Goal: Transaction & Acquisition: Purchase product/service

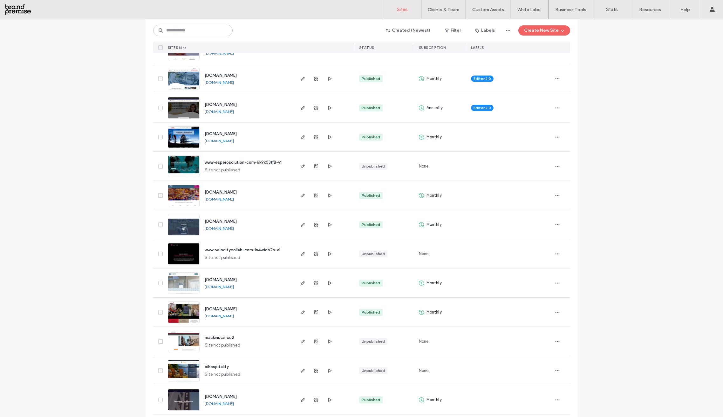
scroll to position [370, 0]
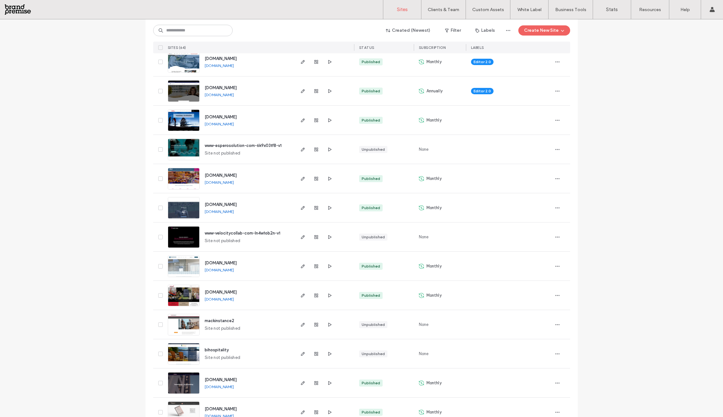
click at [213, 233] on span "www-velocitycollab-com-ln4w1ob2n-v1" at bounding box center [243, 233] width 76 height 5
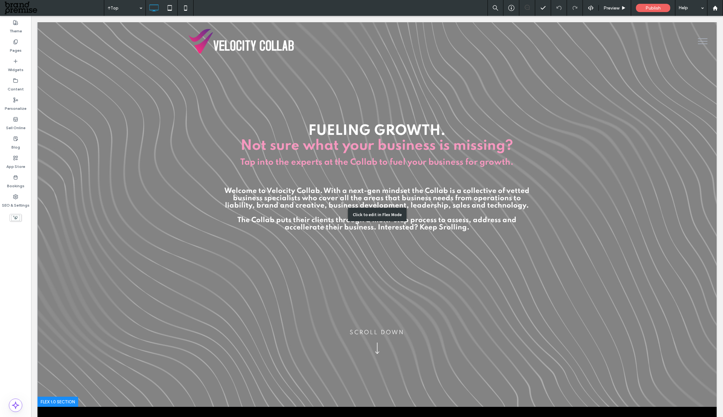
click at [372, 350] on div "Click to edit in Flex Mode" at bounding box center [376, 214] width 679 height 385
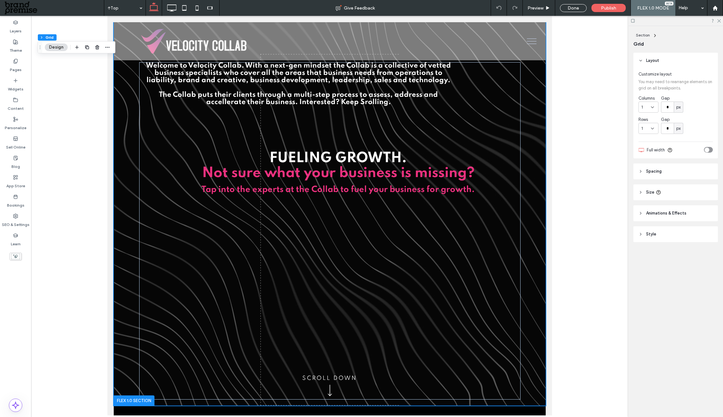
click at [593, 112] on div at bounding box center [329, 216] width 597 height 400
click at [573, 11] on div "Done" at bounding box center [573, 8] width 27 height 8
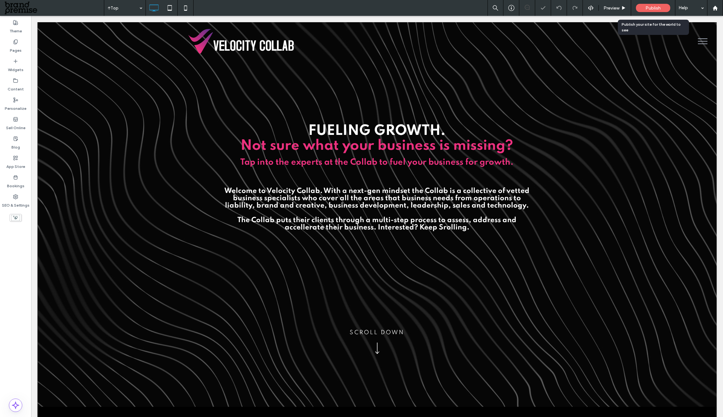
click at [654, 9] on span "Publish" at bounding box center [652, 7] width 15 height 5
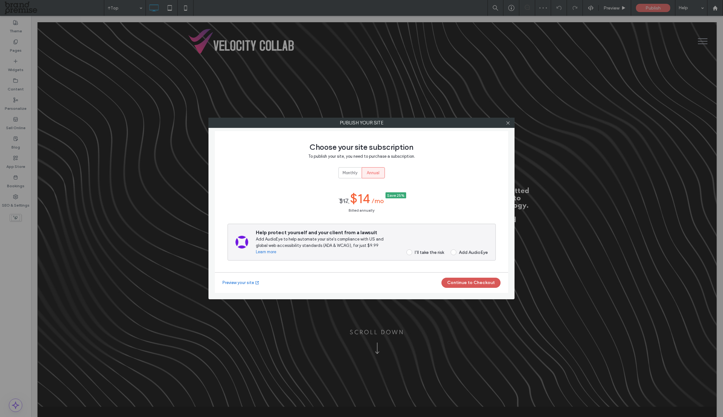
click at [464, 284] on button "Continue to Checkout" at bounding box center [470, 283] width 59 height 10
click at [349, 172] on span "Monthly" at bounding box center [349, 173] width 15 height 6
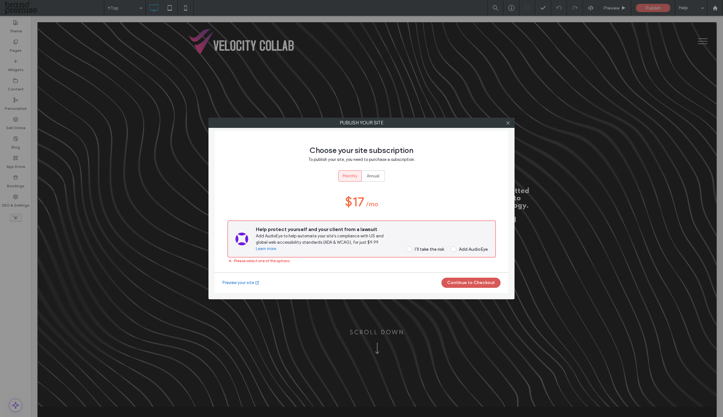
click at [485, 280] on button "Continue to Checkout" at bounding box center [470, 283] width 59 height 10
click at [470, 284] on button "Continue to Checkout" at bounding box center [470, 283] width 59 height 10
click at [418, 247] on div "I’ll take the risk" at bounding box center [428, 249] width 29 height 5
click at [473, 286] on button "Continue to Checkout" at bounding box center [470, 283] width 59 height 10
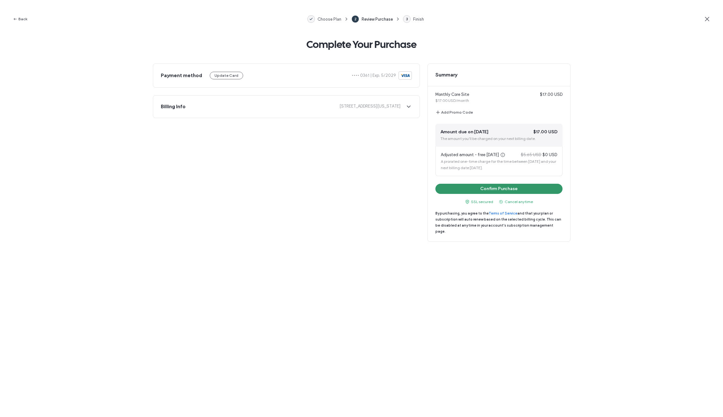
click at [516, 190] on button "Confirm Purchase" at bounding box center [498, 189] width 127 height 10
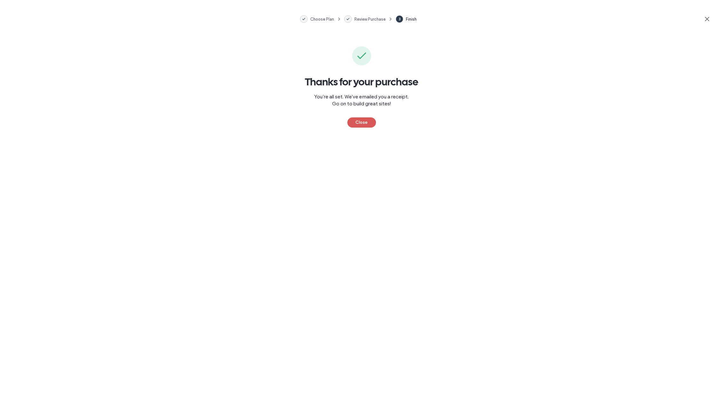
click at [359, 119] on button "Close" at bounding box center [361, 123] width 29 height 10
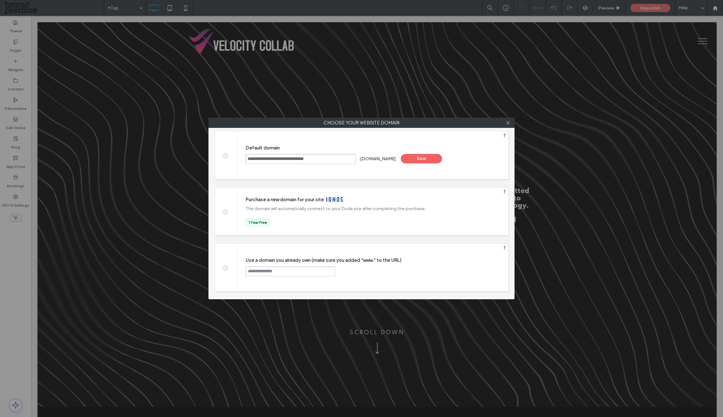
drag, startPoint x: 322, startPoint y: 162, endPoint x: 340, endPoint y: 160, distance: 17.9
click at [322, 162] on input "**********" at bounding box center [301, 159] width 110 height 10
drag, startPoint x: 344, startPoint y: 159, endPoint x: 186, endPoint y: 159, distance: 157.9
click at [186, 159] on div "**********" at bounding box center [361, 208] width 723 height 417
click at [264, 158] on input "**********" at bounding box center [301, 159] width 110 height 10
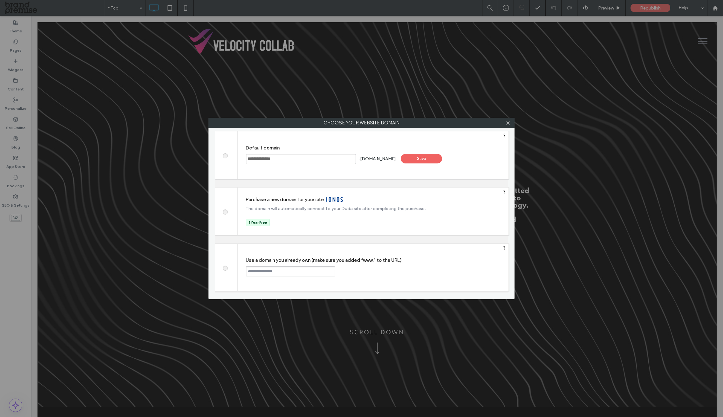
type input "**********"
click at [434, 156] on div "Save" at bounding box center [421, 159] width 41 height 10
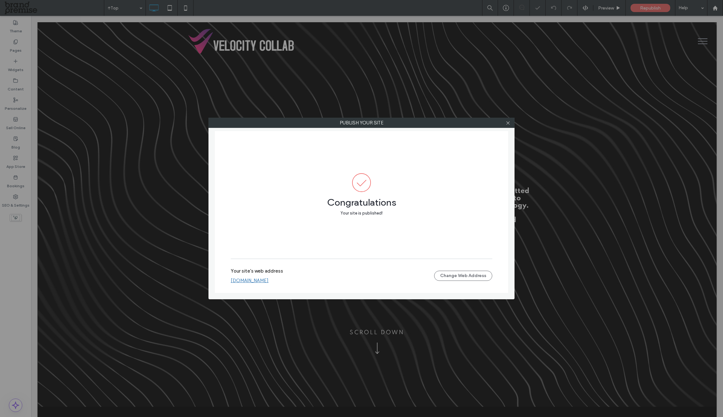
click at [268, 282] on link "[DOMAIN_NAME]" at bounding box center [250, 281] width 38 height 6
